Goal: Information Seeking & Learning: Understand process/instructions

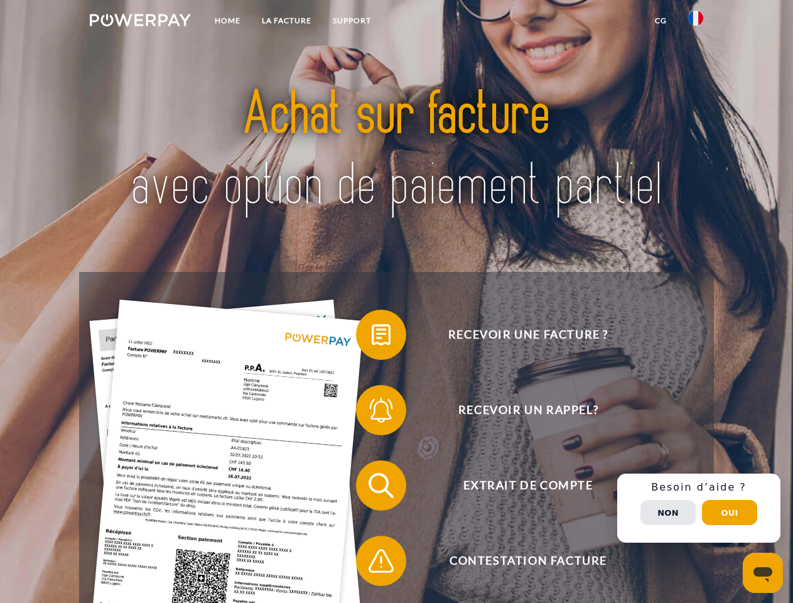
click at [140, 22] on img at bounding box center [140, 20] width 101 height 13
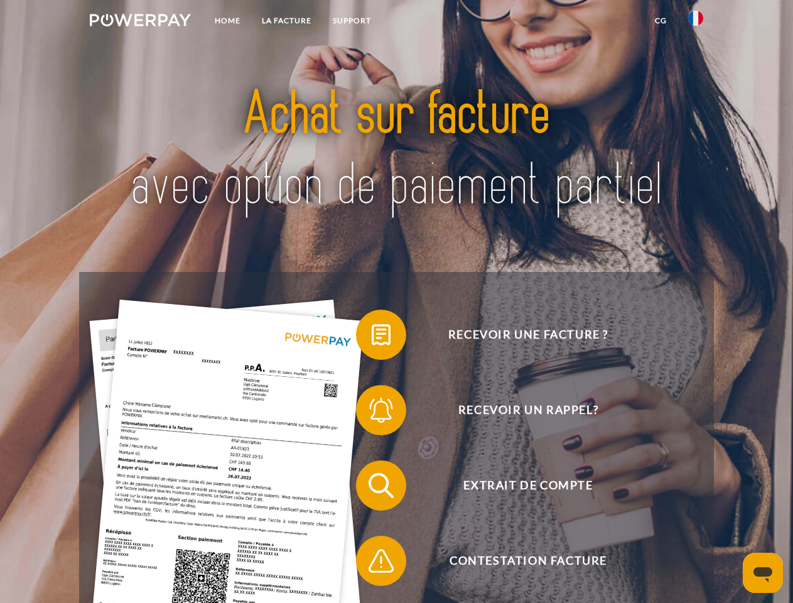
click at [696, 22] on img at bounding box center [696, 18] width 15 height 15
click at [661, 21] on link "CG" at bounding box center [661, 20] width 33 height 23
click at [372, 337] on span at bounding box center [362, 334] width 63 height 63
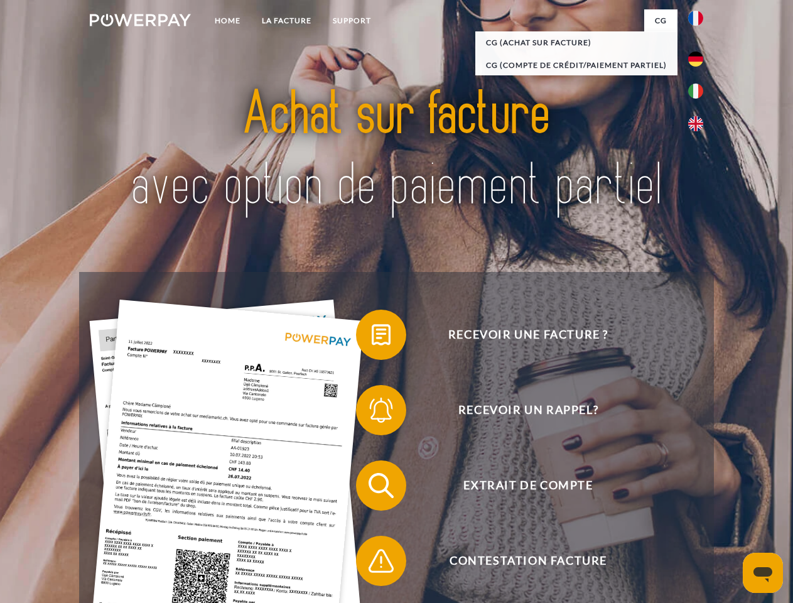
click at [372, 413] on span at bounding box center [362, 410] width 63 height 63
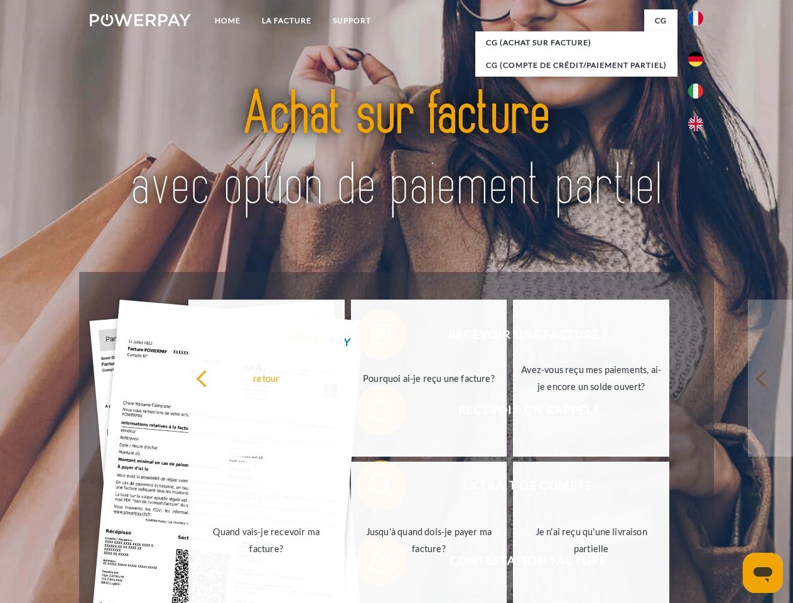
click at [372, 488] on link "Jusqu'à quand dois-je payer ma facture?" at bounding box center [429, 540] width 156 height 157
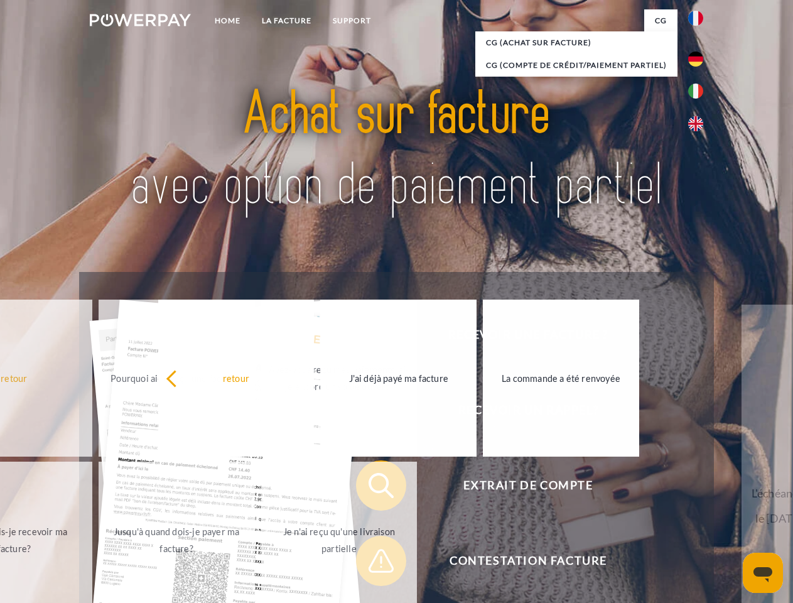
click at [372, 564] on span at bounding box center [362, 561] width 63 height 63
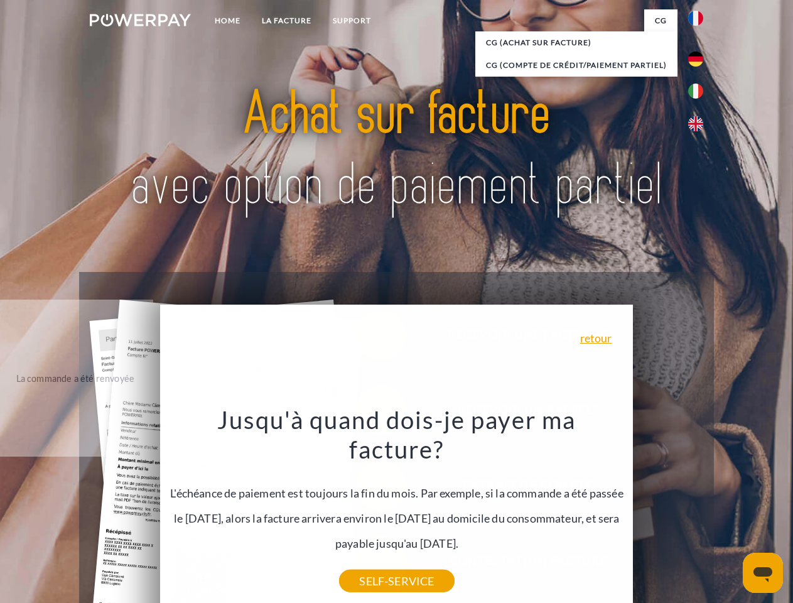
click at [699, 508] on div "Recevoir une facture ? Recevoir un rappel? Extrait de compte retour" at bounding box center [396, 523] width 634 height 503
click at [668, 511] on span "Extrait de compte" at bounding box center [528, 485] width 308 height 50
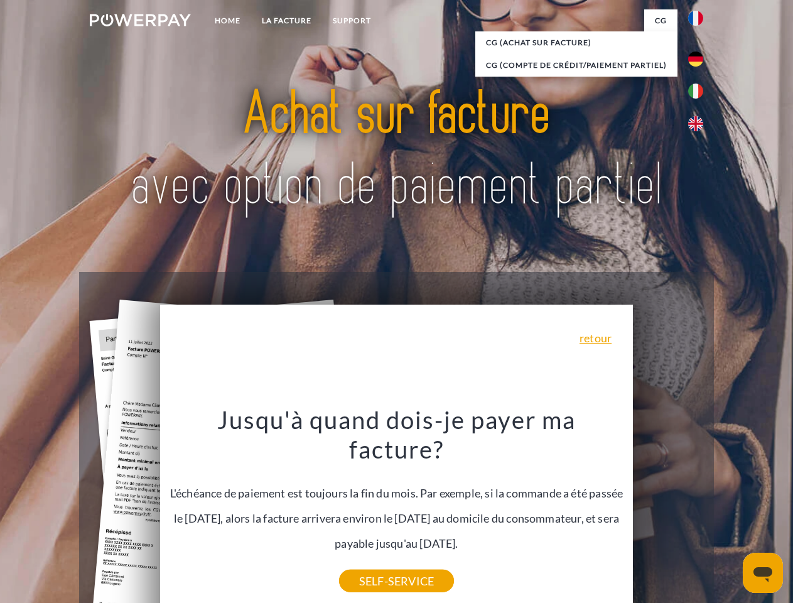
click at [730, 513] on header "Home LA FACTURE Support" at bounding box center [396, 434] width 793 height 868
